Goal: Information Seeking & Learning: Learn about a topic

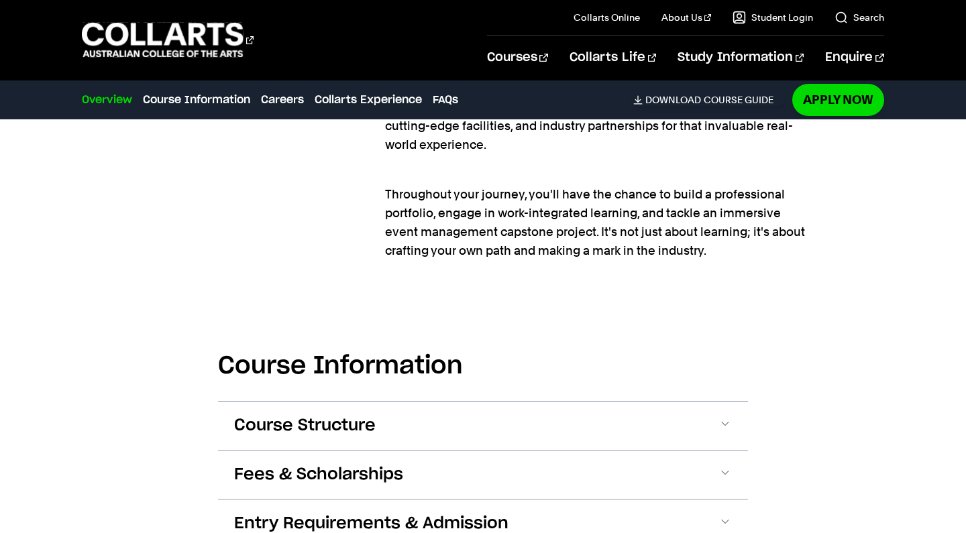
scroll to position [1363, 0]
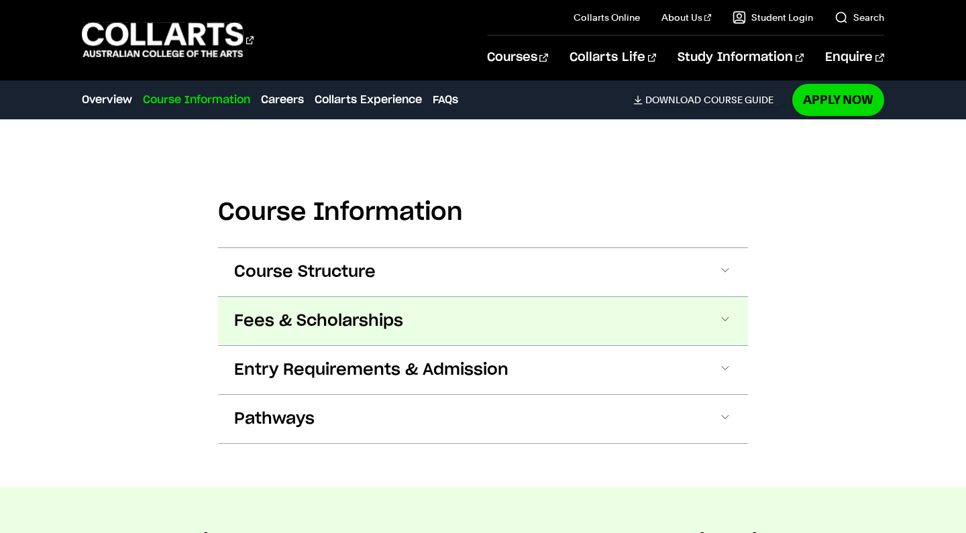
click at [642, 327] on button "Fees & Scholarships" at bounding box center [483, 321] width 530 height 48
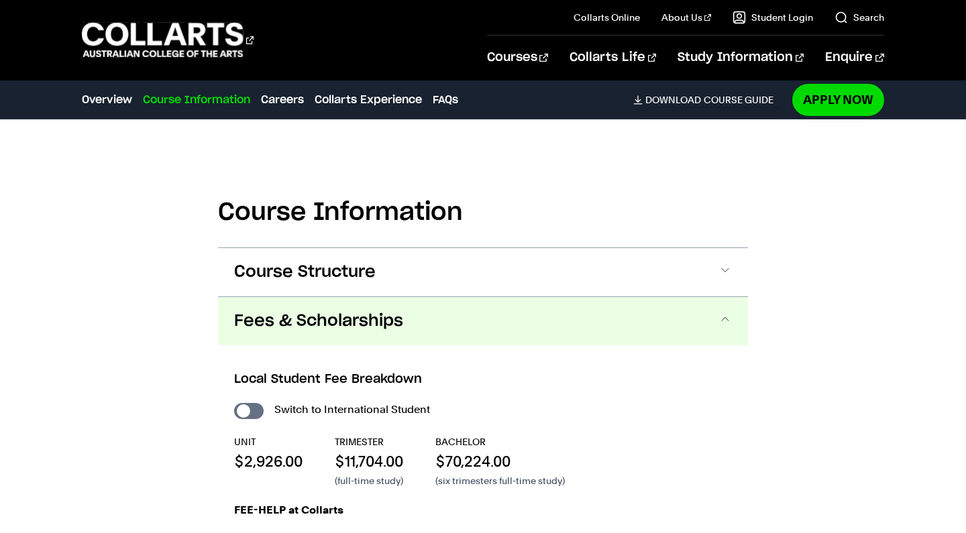
scroll to position [1539, 0]
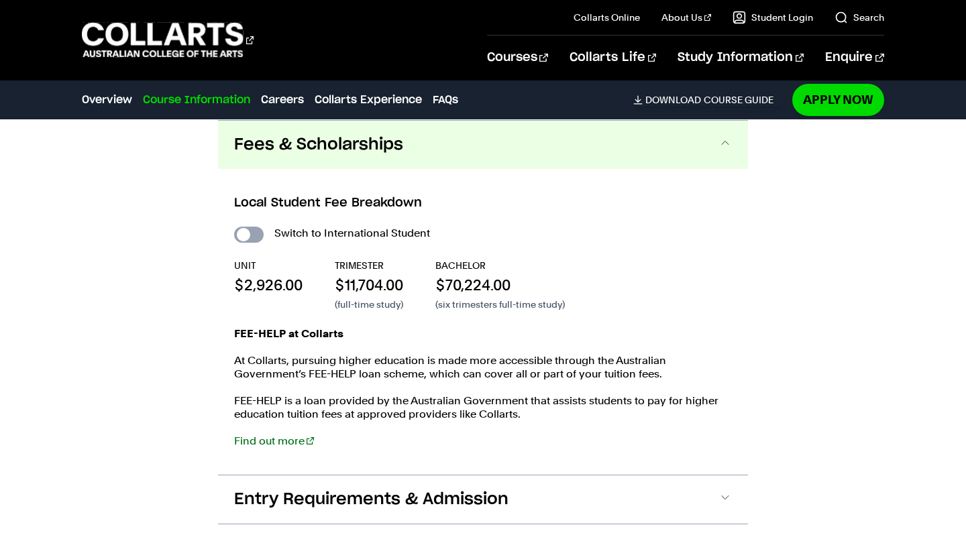
click at [251, 229] on input "International Student" at bounding box center [249, 235] width 30 height 16
checkbox input "true"
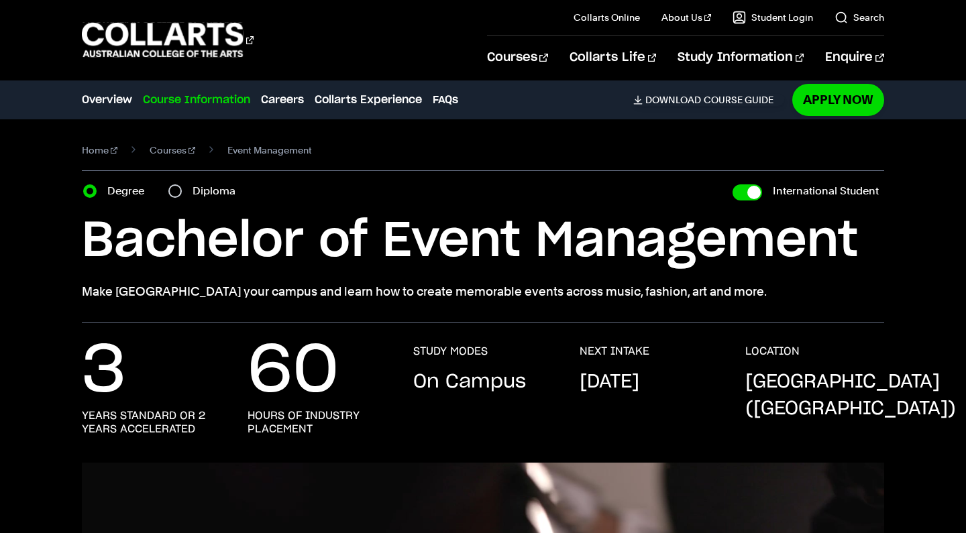
scroll to position [1, 0]
click at [226, 194] on label "Diploma" at bounding box center [217, 190] width 51 height 19
click at [182, 194] on input "Diploma" at bounding box center [174, 190] width 13 height 13
radio input "true"
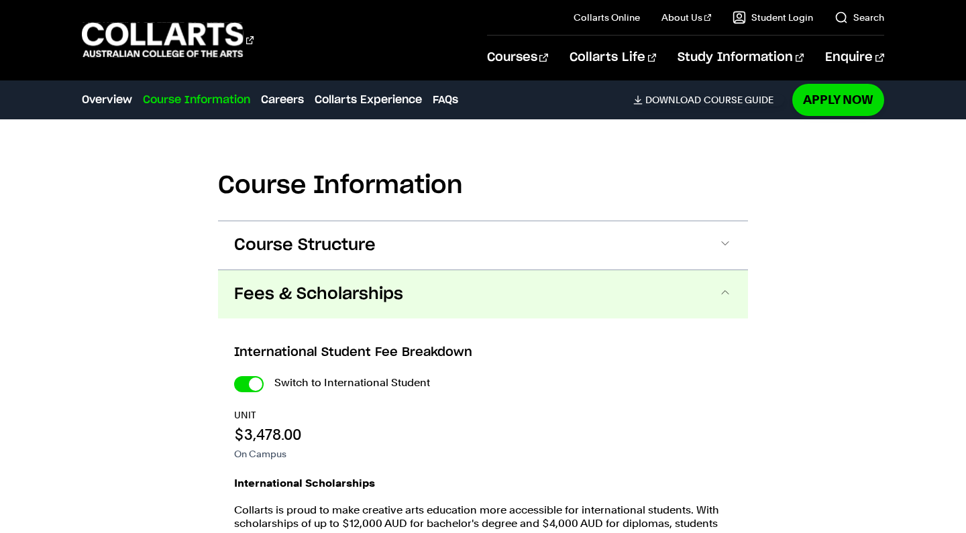
scroll to position [1446, 0]
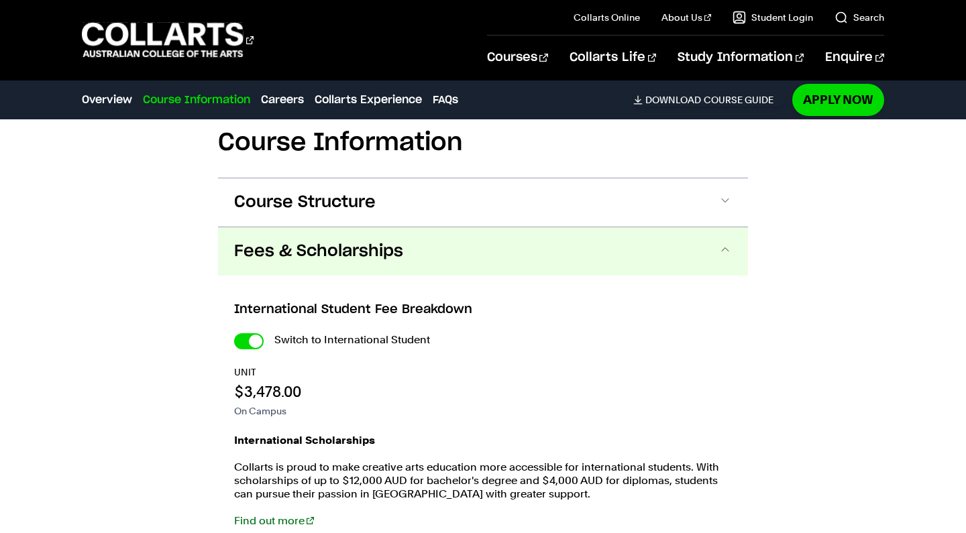
click at [258, 331] on div "Switch to International Student" at bounding box center [483, 340] width 498 height 19
click at [256, 341] on input "International Student" at bounding box center [249, 341] width 30 height 16
checkbox input "false"
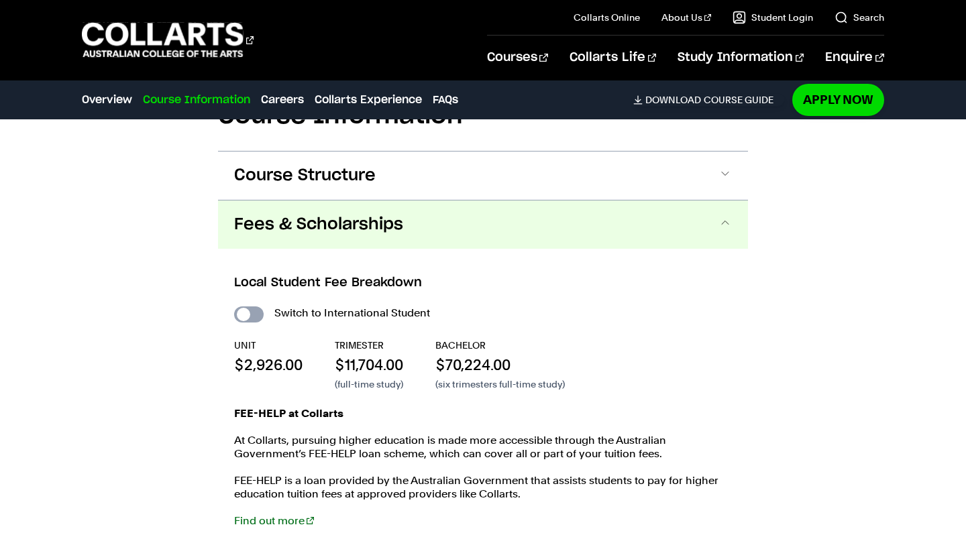
click at [250, 319] on input "International Student" at bounding box center [249, 314] width 30 height 16
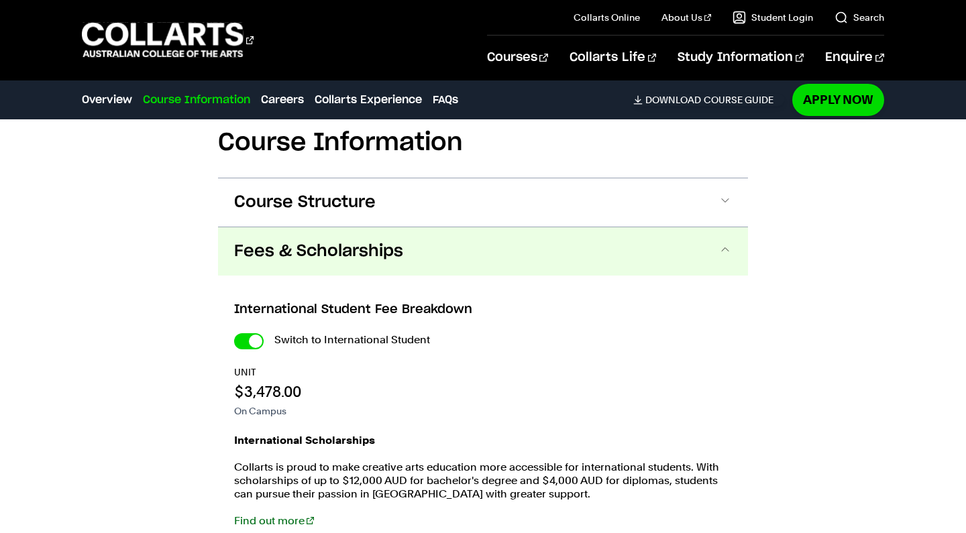
checkbox input "true"
click at [252, 350] on div "Switch to International Student UNIT $3,478.00 On Campus International Scholars…" at bounding box center [483, 436] width 498 height 211
click at [252, 341] on input "International Student" at bounding box center [249, 341] width 30 height 16
checkbox input "false"
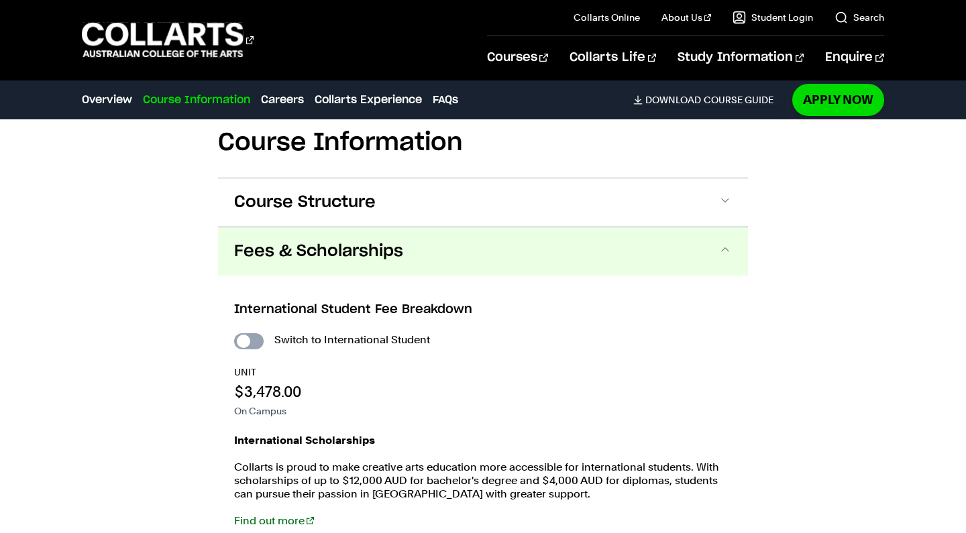
checkbox input "false"
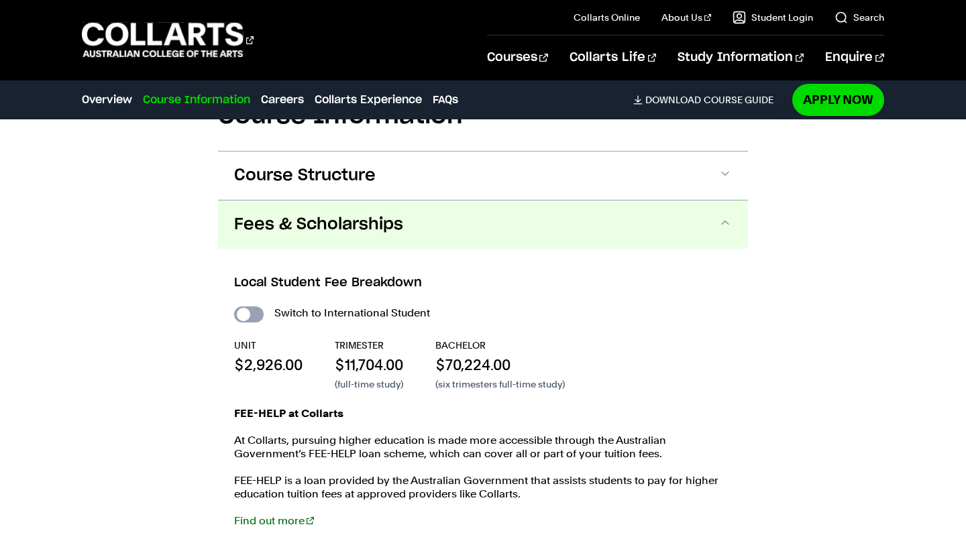
click at [249, 322] on input "International Student" at bounding box center [249, 314] width 30 height 16
checkbox input "true"
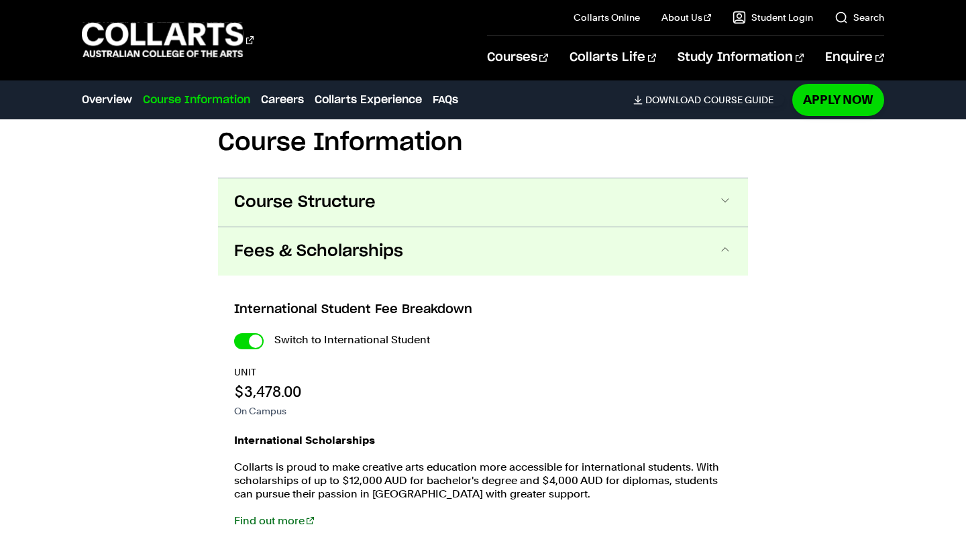
click at [300, 218] on button "Course Structure" at bounding box center [483, 202] width 530 height 48
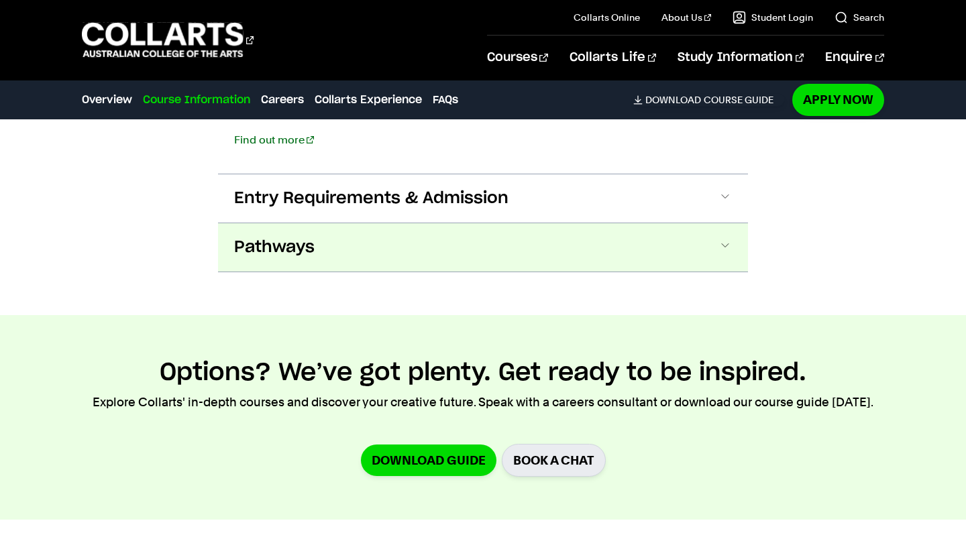
scroll to position [2441, 1]
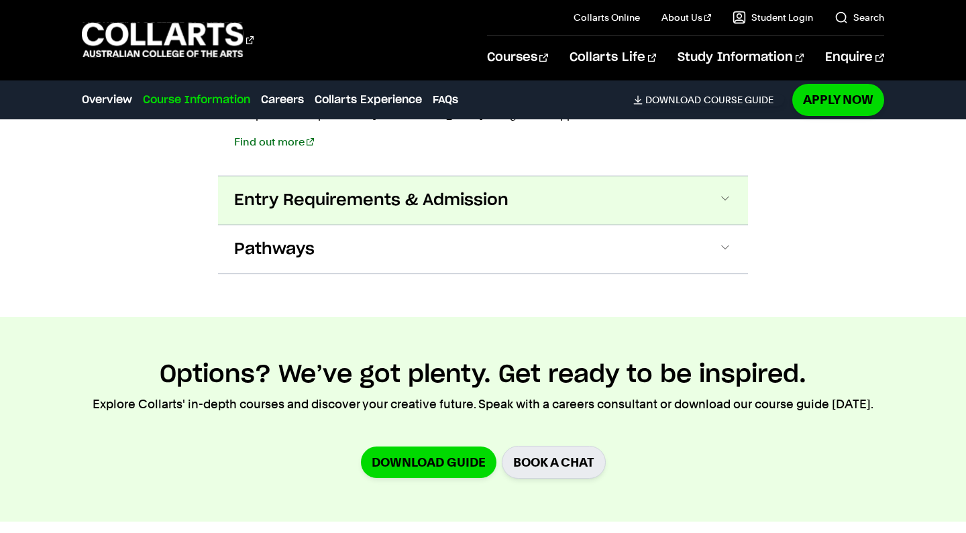
click at [392, 215] on button "Entry Requirements & Admission" at bounding box center [483, 200] width 530 height 48
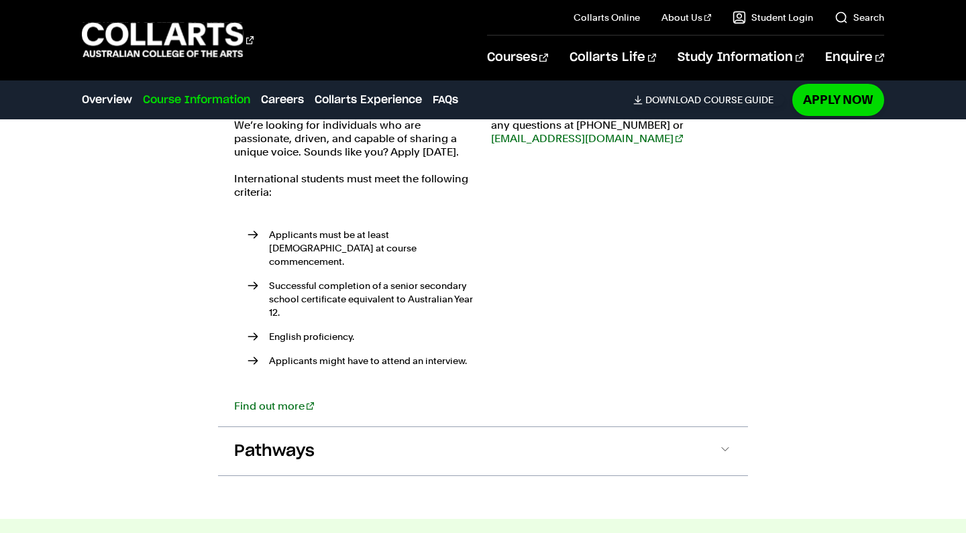
scroll to position [2660, 0]
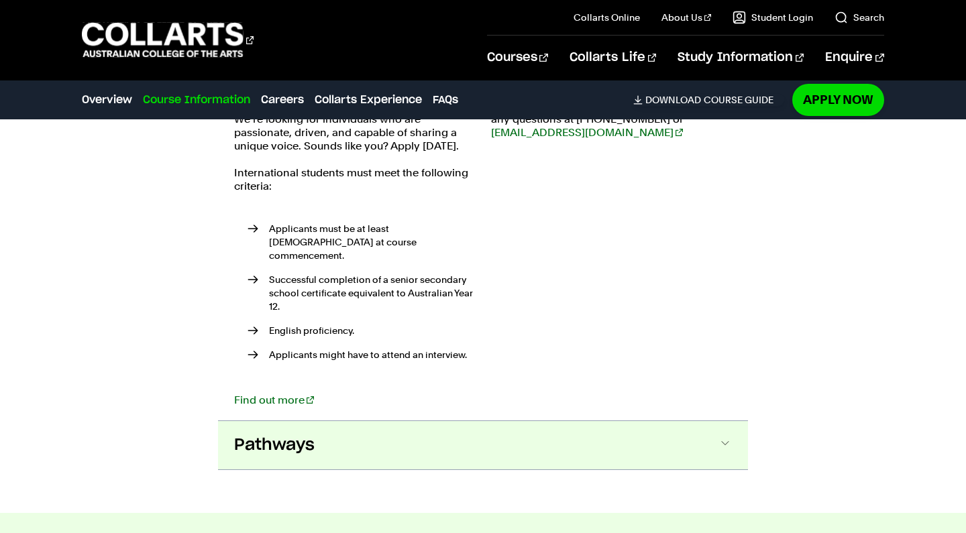
click at [388, 424] on button "Pathways" at bounding box center [483, 445] width 530 height 48
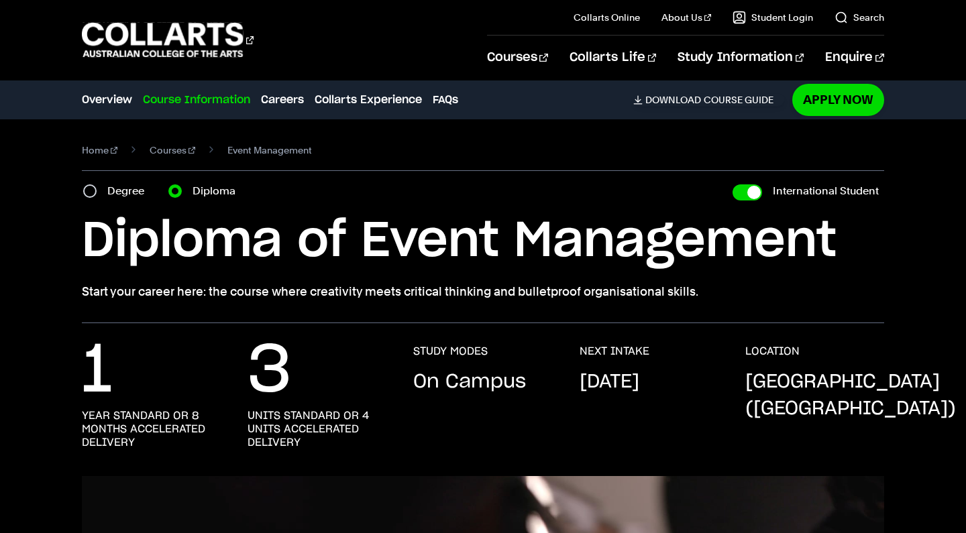
scroll to position [10, 0]
